Goal: Obtain resource: Download file/media

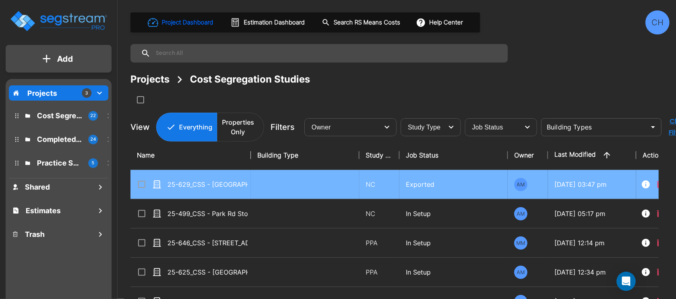
click at [220, 180] on p "25-629_CSS - [GEOGRAPHIC_DATA], [GEOGRAPHIC_DATA] - [PERSON_NAME]" at bounding box center [207, 185] width 80 height 10
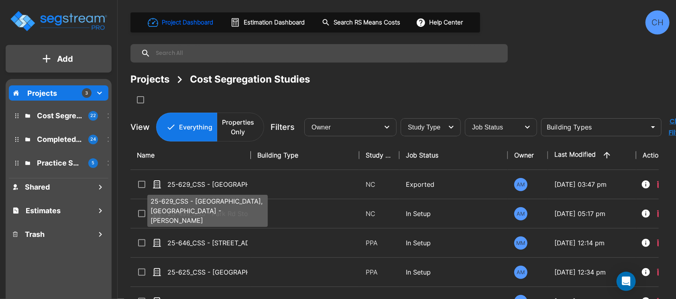
click at [237, 182] on p "25-629_CSS - [GEOGRAPHIC_DATA], [GEOGRAPHIC_DATA] - [PERSON_NAME]" at bounding box center [207, 185] width 80 height 10
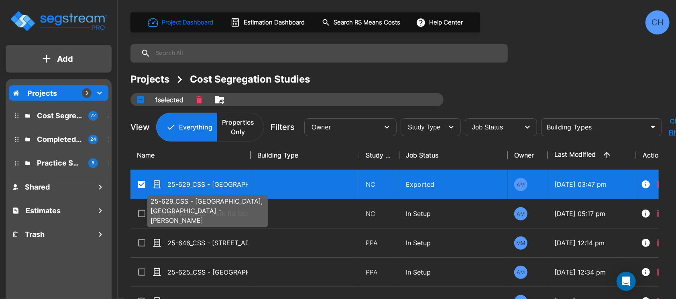
checkbox input "true"
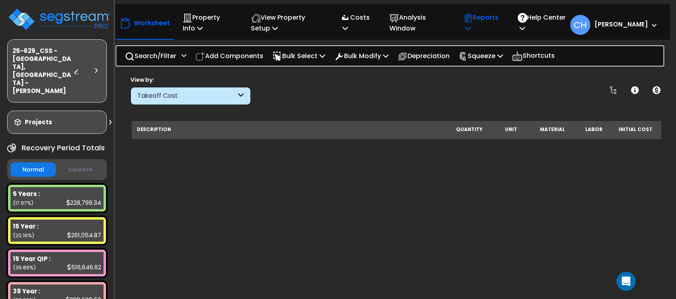
click at [471, 25] on icon at bounding box center [468, 28] width 6 height 6
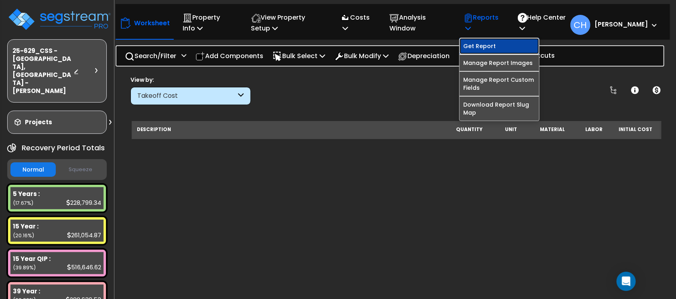
click at [486, 45] on link "Get Report" at bounding box center [498, 46] width 79 height 16
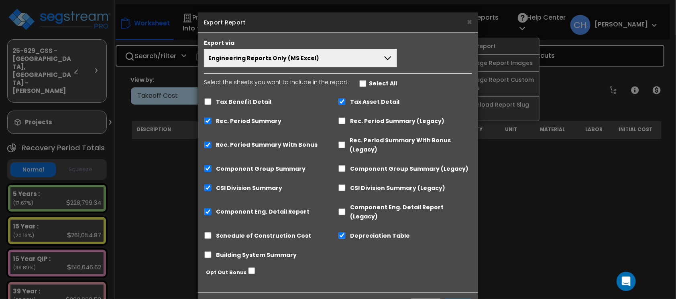
click at [329, 58] on button "Engineering Reports Only (MS Excel)" at bounding box center [300, 58] width 193 height 18
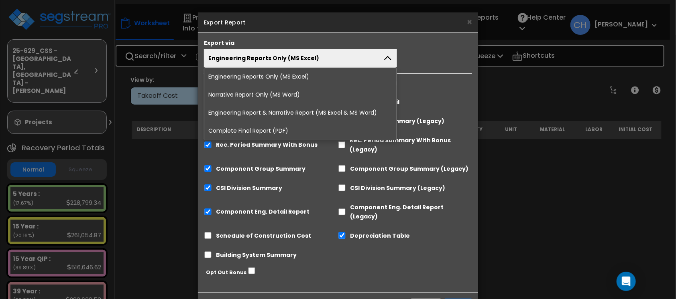
click at [256, 130] on li "Complete Final Report (PDF)" at bounding box center [300, 131] width 192 height 18
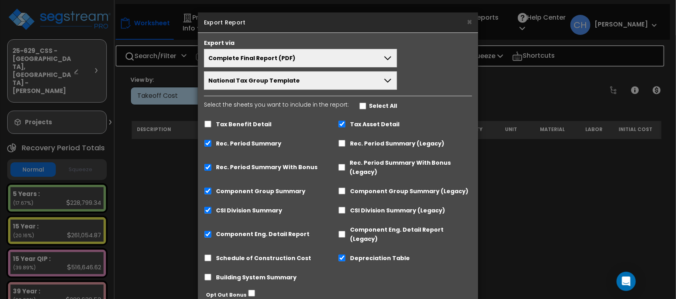
scroll to position [45, 0]
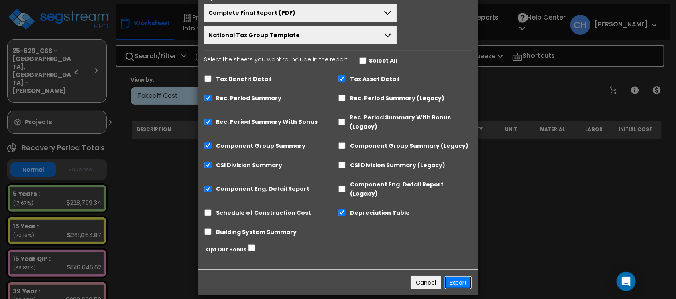
click at [457, 276] on button "Export" at bounding box center [458, 283] width 28 height 14
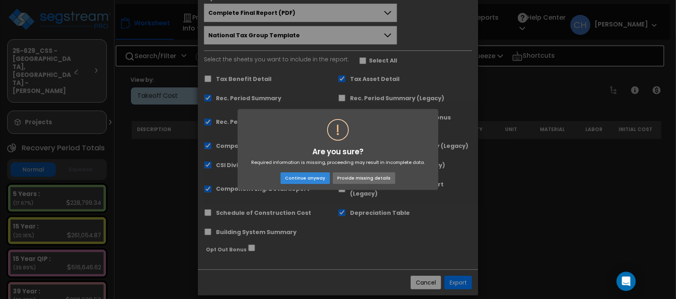
click at [354, 181] on button "Provide missing details" at bounding box center [364, 178] width 63 height 11
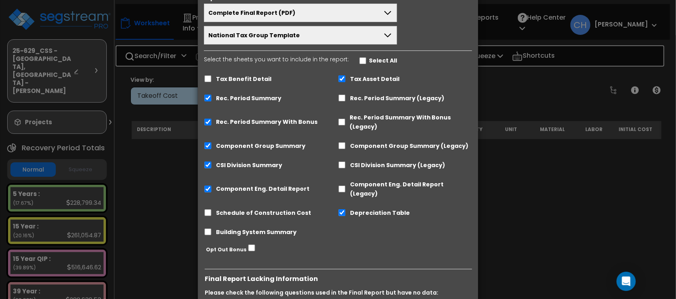
scroll to position [153, 0]
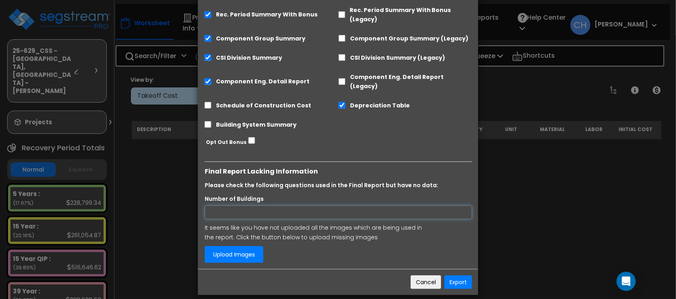
click at [273, 206] on input "Number of Buildings" at bounding box center [338, 213] width 267 height 14
click at [246, 206] on input "Number of Buildings" at bounding box center [338, 213] width 267 height 14
type input "3"
click at [459, 276] on button "Export" at bounding box center [458, 283] width 28 height 14
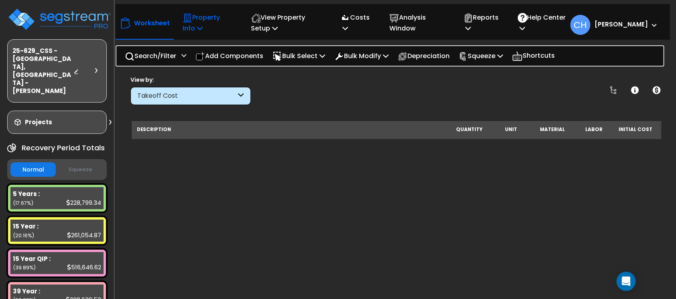
click at [197, 30] on icon at bounding box center [200, 28] width 6 height 6
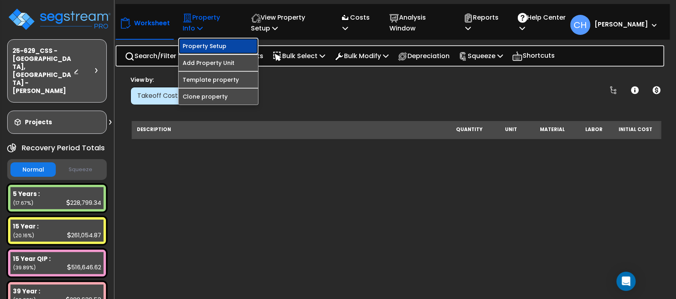
click at [205, 48] on link "Property Setup" at bounding box center [218, 46] width 79 height 16
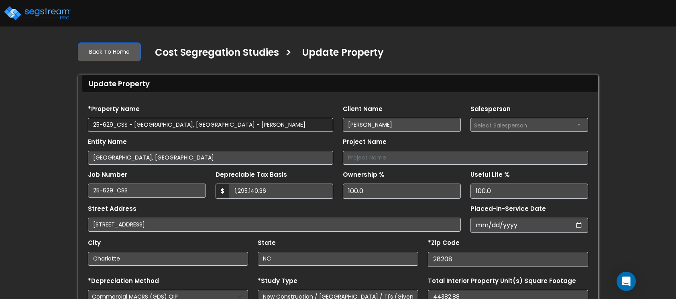
select select "2024"
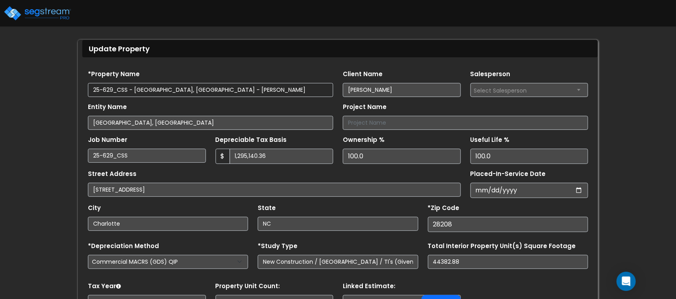
scroll to position [37, 0]
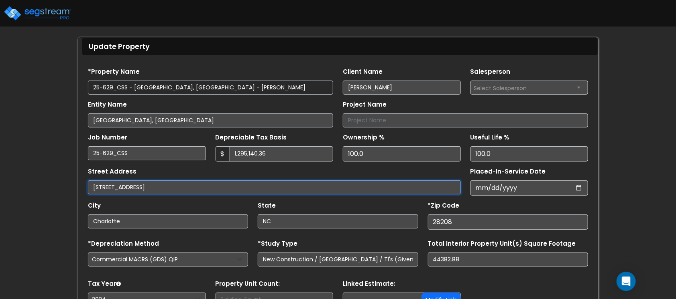
drag, startPoint x: 129, startPoint y: 188, endPoint x: 239, endPoint y: 189, distance: 109.9
click at [239, 189] on input "3433 Axar Rd, Charlotte, NC 28208" at bounding box center [274, 188] width 373 height 14
type input "[STREET_ADDRESS]"
click at [193, 202] on div "City Charlotte" at bounding box center [168, 214] width 160 height 29
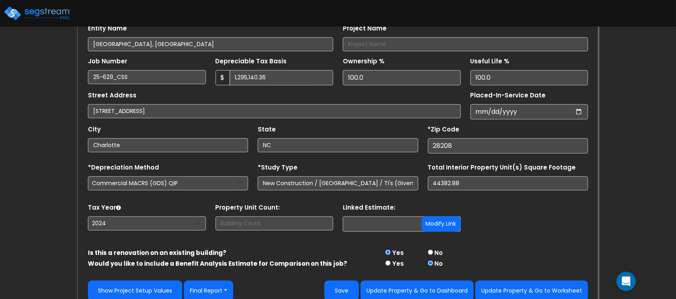
scroll to position [122, 0]
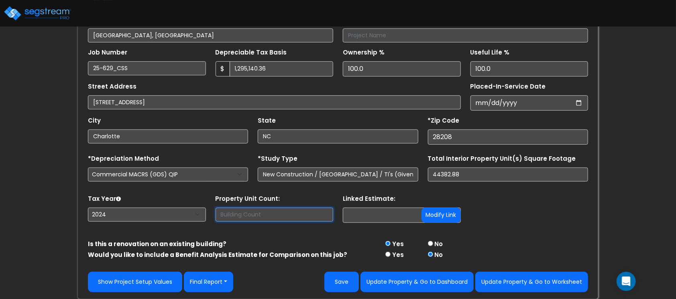
click at [301, 215] on input "text" at bounding box center [274, 215] width 118 height 14
click at [358, 215] on input at bounding box center [402, 215] width 118 height 15
click at [546, 215] on div "Tax Year Please Enter The Placed In Service Date First. 2026 2025 2024 Prior Ye…" at bounding box center [338, 209] width 510 height 32
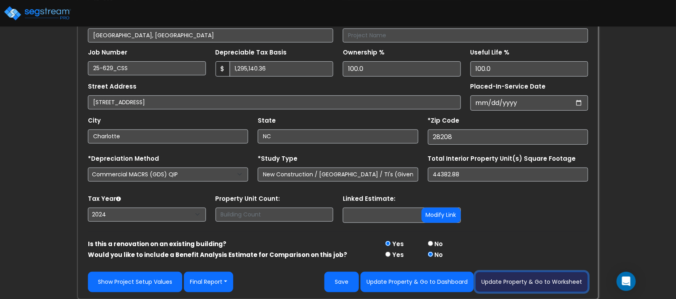
click at [520, 285] on button "Update Property & Go to Worksheet" at bounding box center [531, 282] width 113 height 20
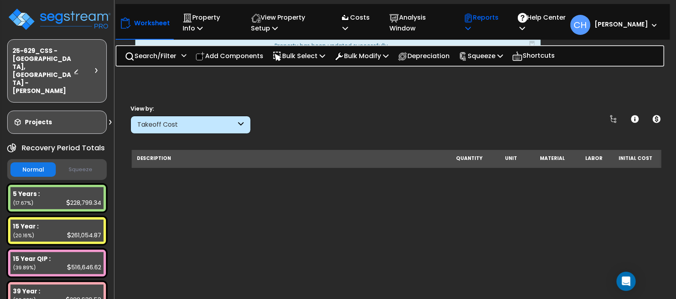
click at [487, 26] on p "Reports" at bounding box center [481, 23] width 37 height 22
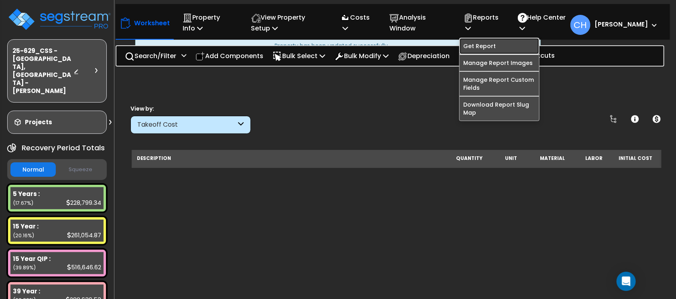
click at [499, 44] on link "Get Report" at bounding box center [498, 46] width 79 height 16
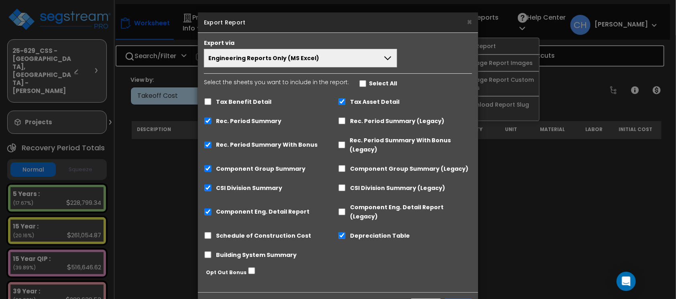
click at [273, 55] on span "Engineering Reports Only (MS Excel)" at bounding box center [263, 58] width 111 height 8
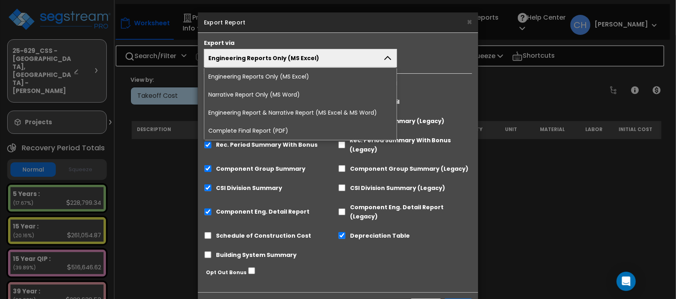
click at [279, 132] on li "Complete Final Report (PDF)" at bounding box center [300, 131] width 192 height 18
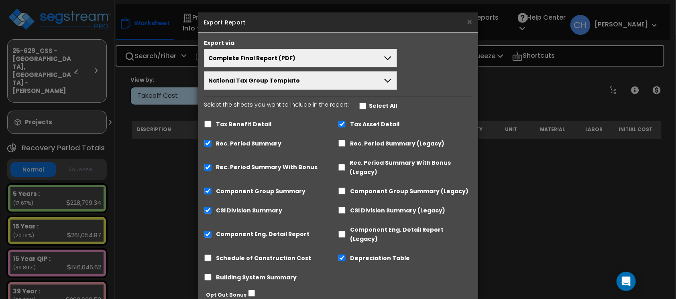
scroll to position [45, 0]
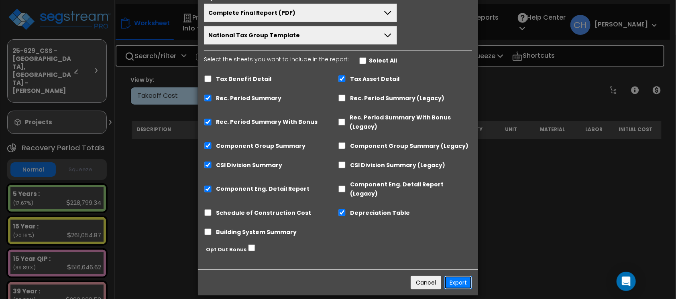
click at [454, 276] on button "Export" at bounding box center [458, 283] width 28 height 14
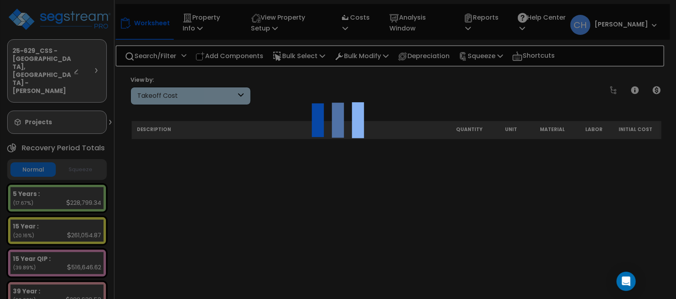
scroll to position [35, 0]
